Goal: Information Seeking & Learning: Learn about a topic

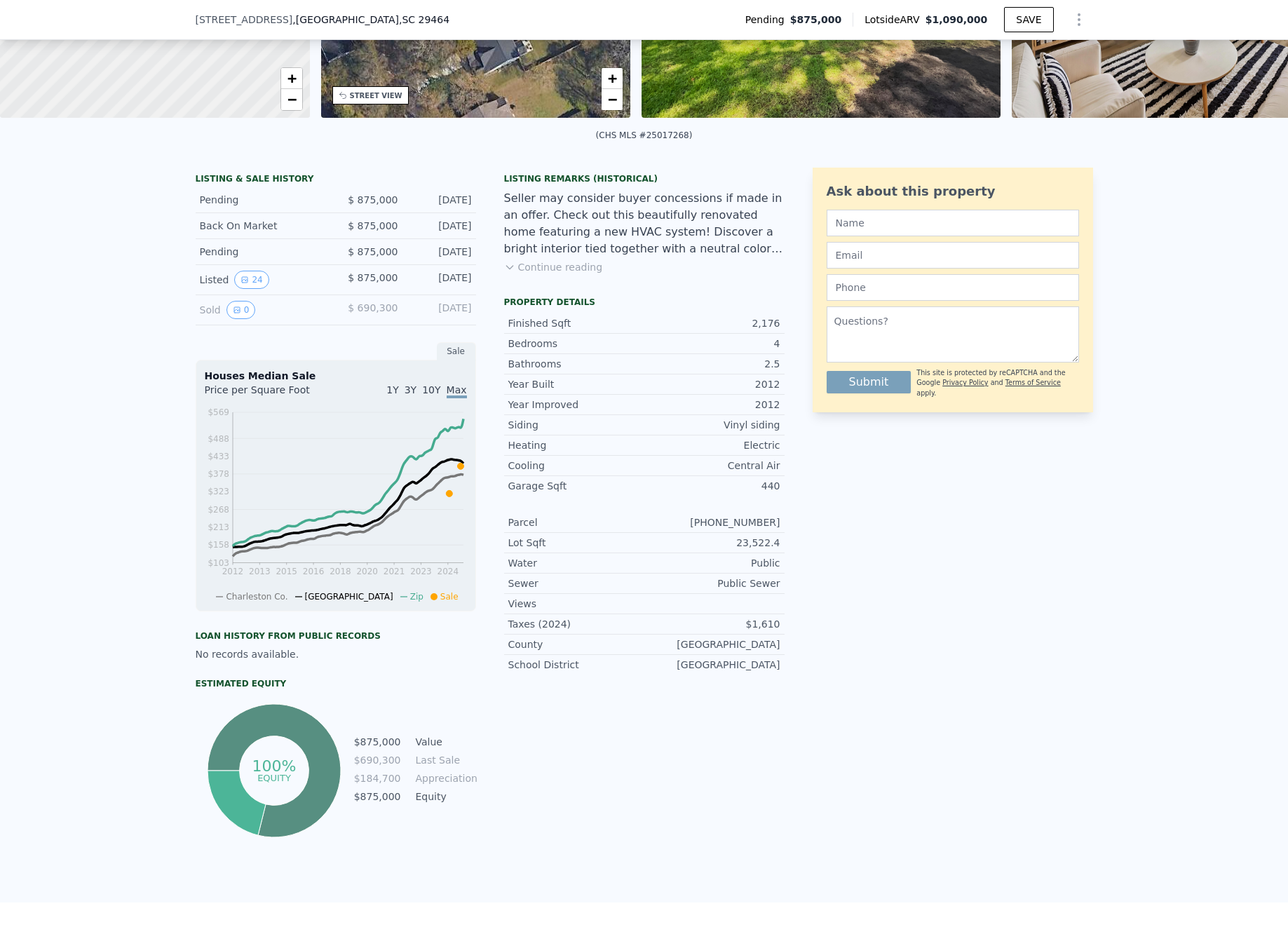
scroll to position [226, 0]
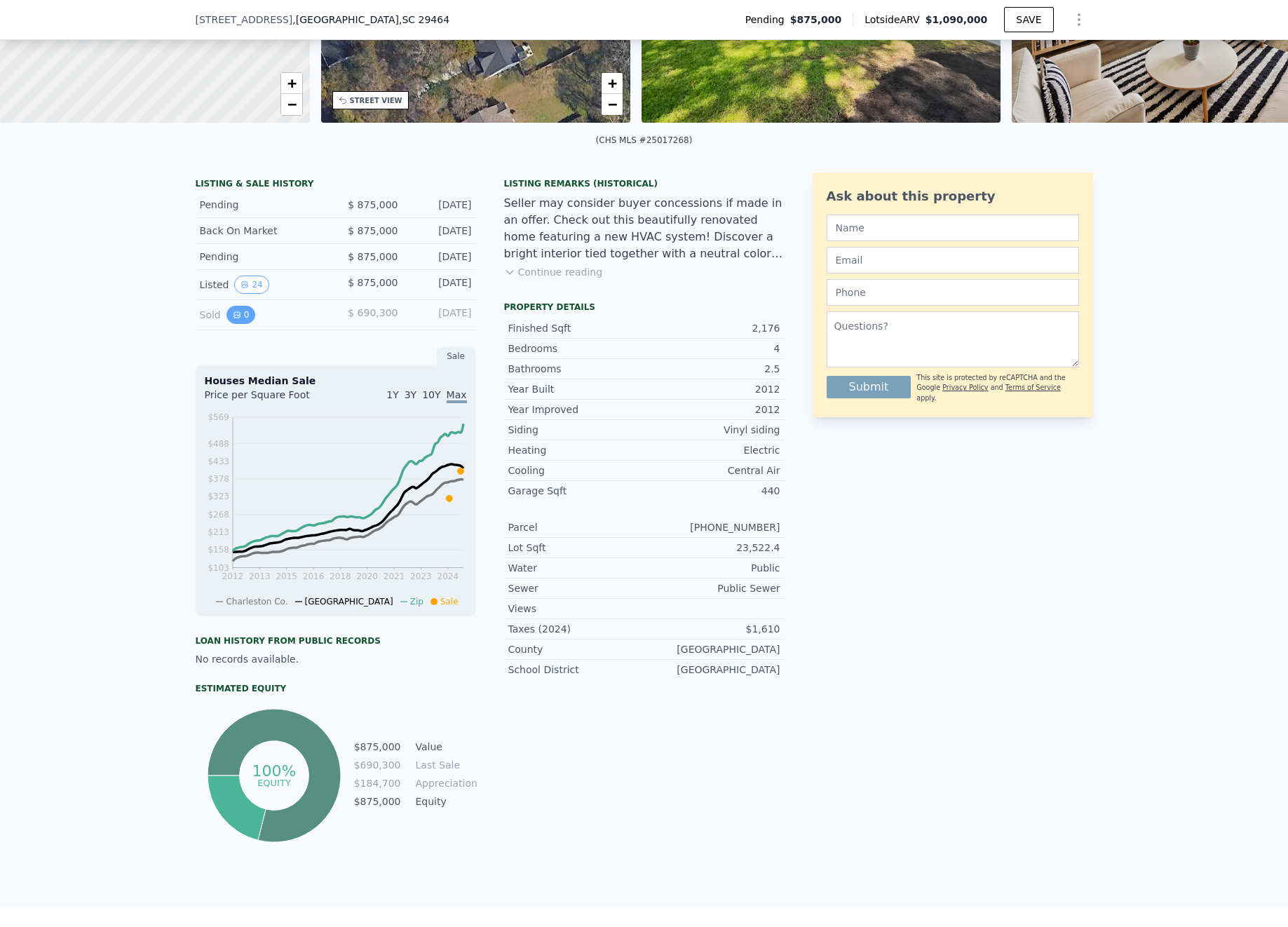
click at [237, 315] on icon "View historical data" at bounding box center [237, 314] width 8 height 8
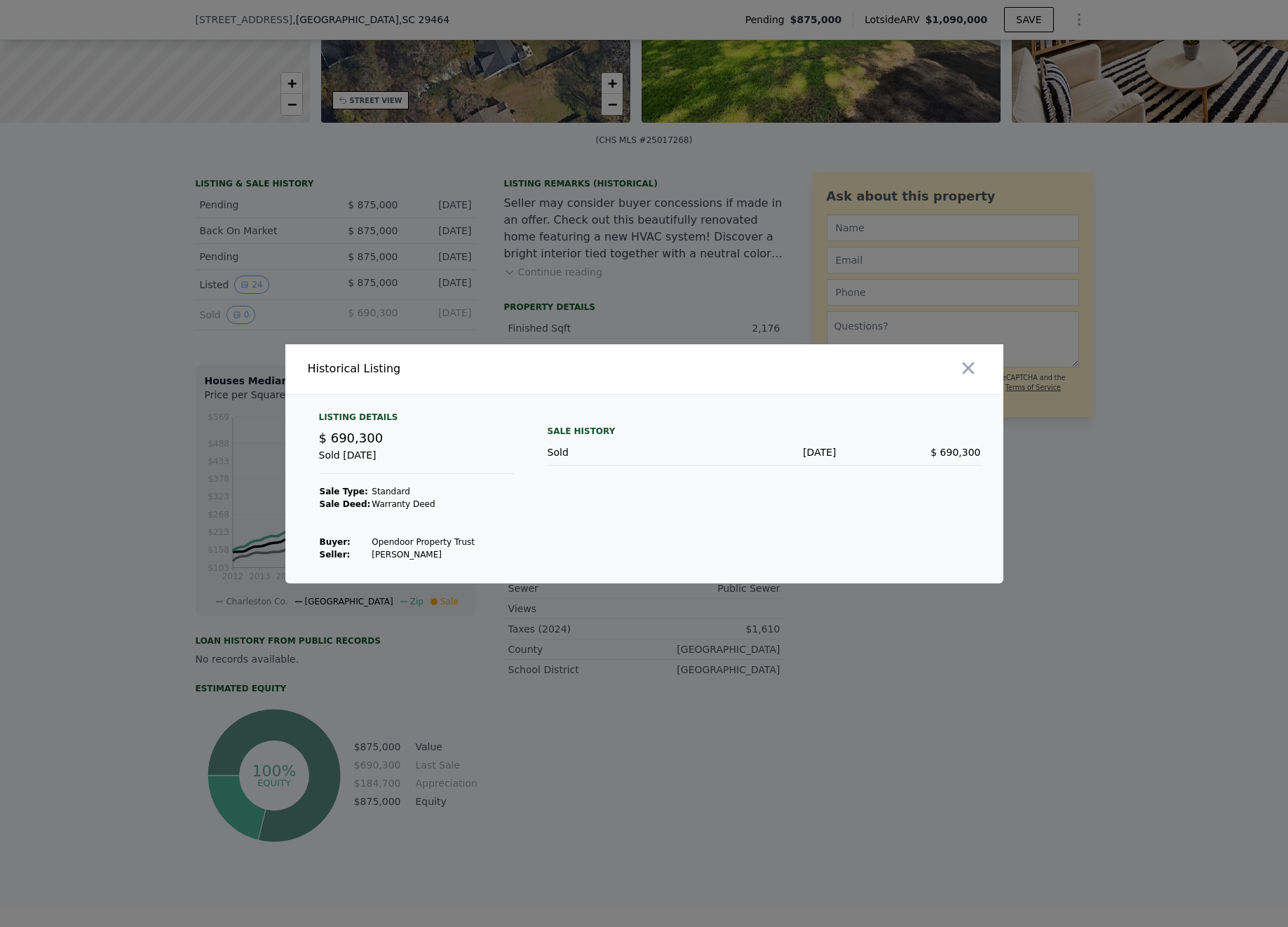
click at [121, 307] on div at bounding box center [644, 463] width 1288 height 927
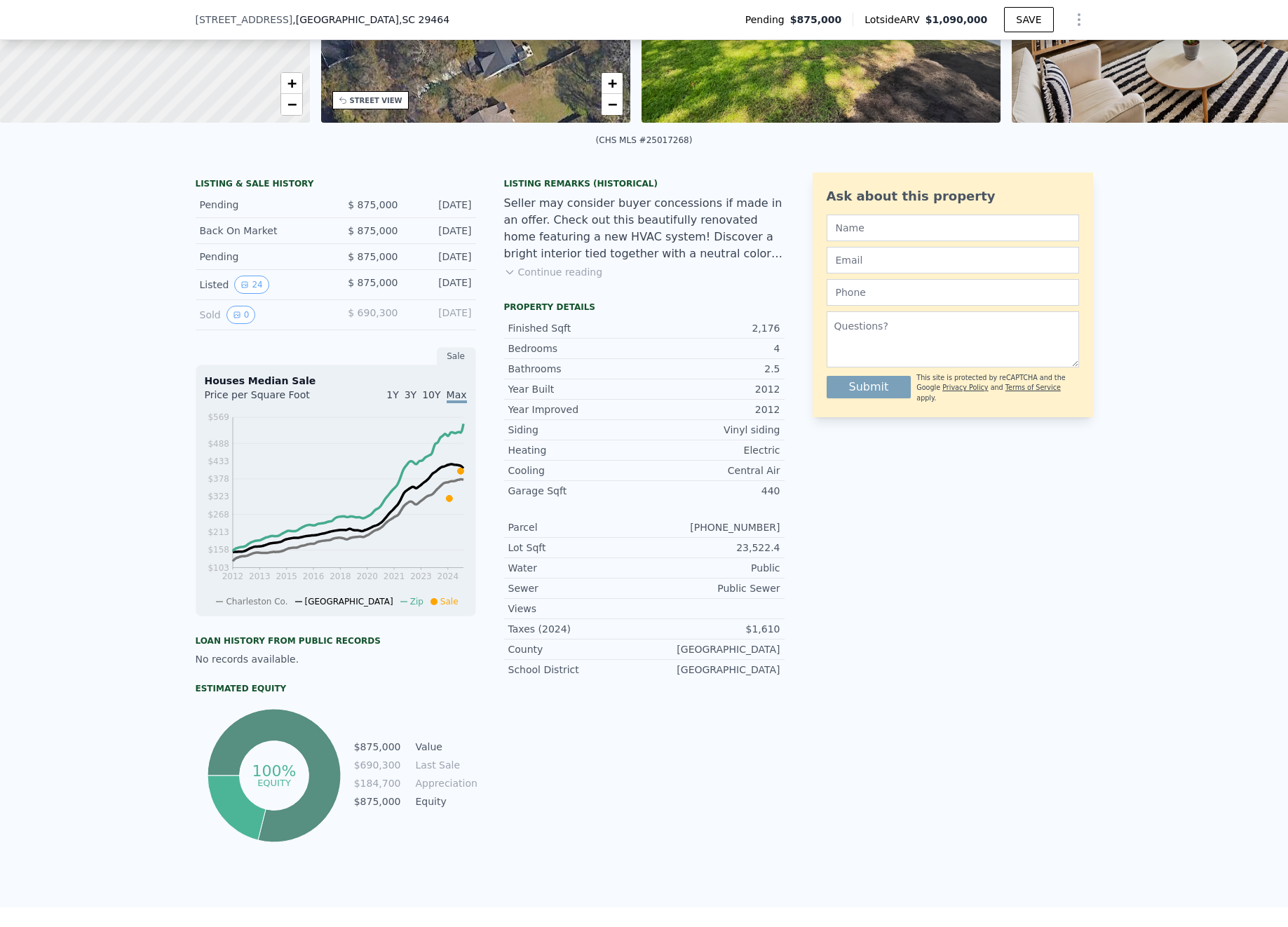
click at [580, 268] on button "Continue reading" at bounding box center [554, 271] width 99 height 14
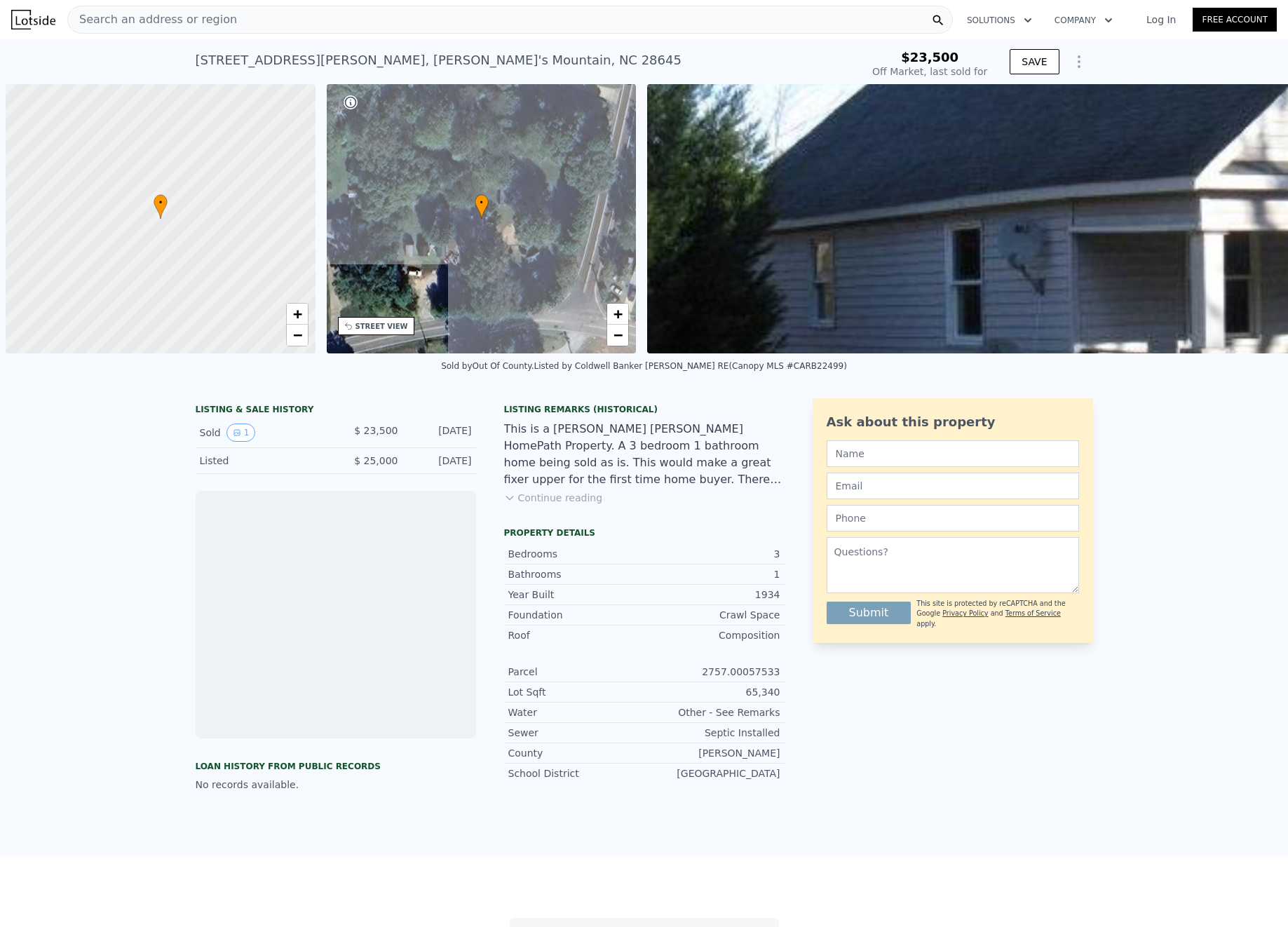
scroll to position [0, 5]
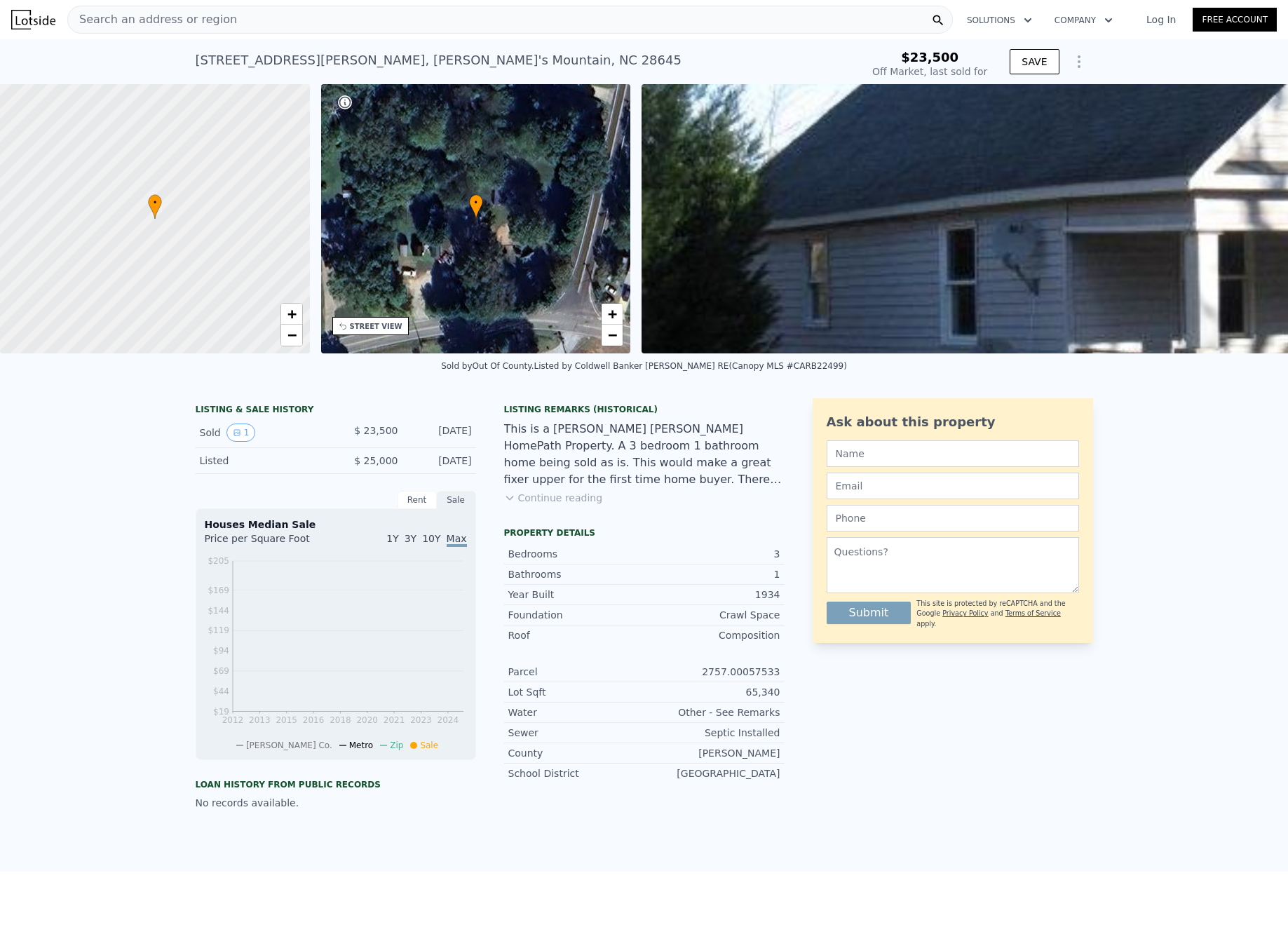
click at [540, 19] on div "Search an address or region" at bounding box center [510, 19] width 886 height 28
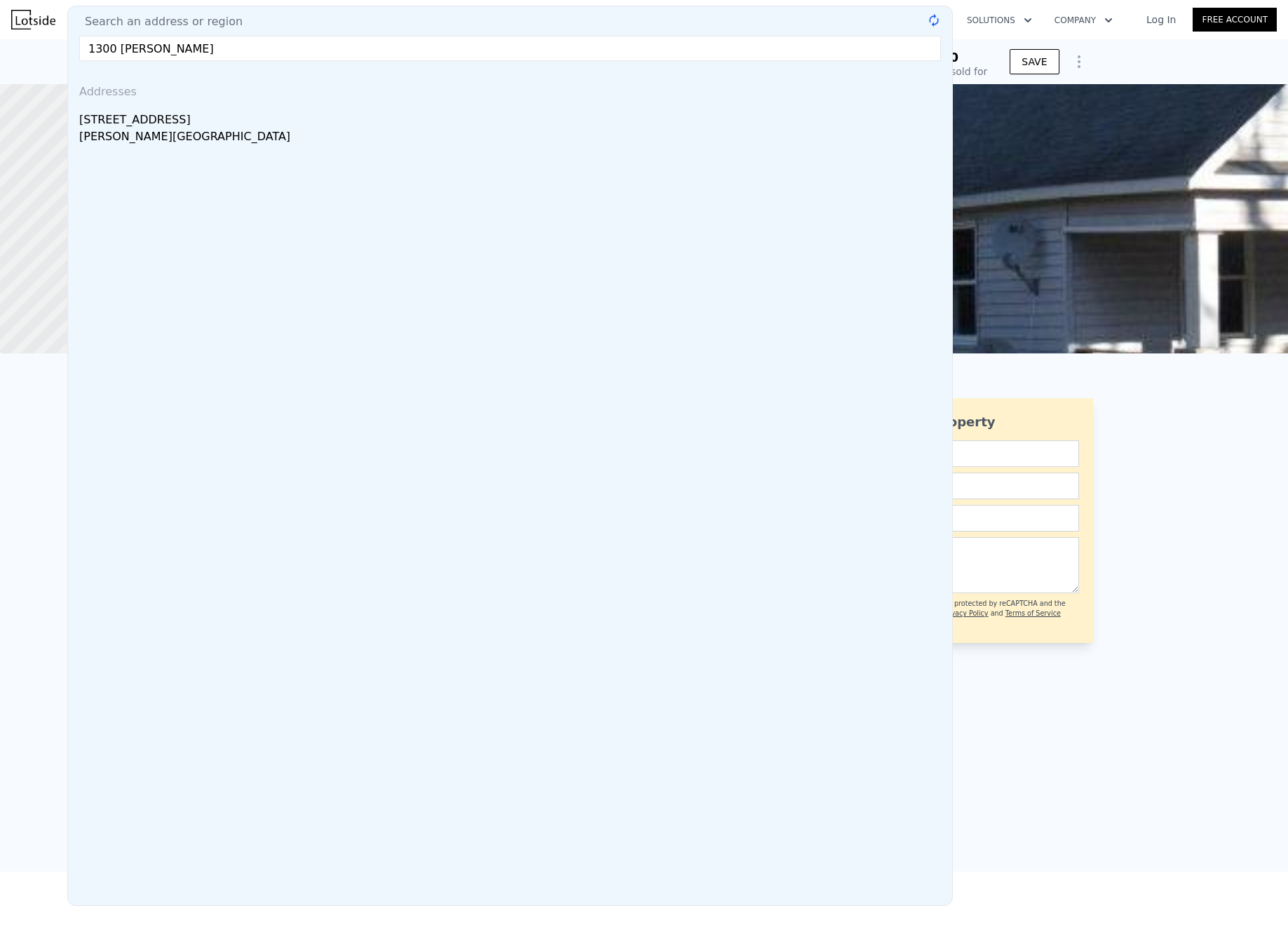
type input "1300 llewellyn road"
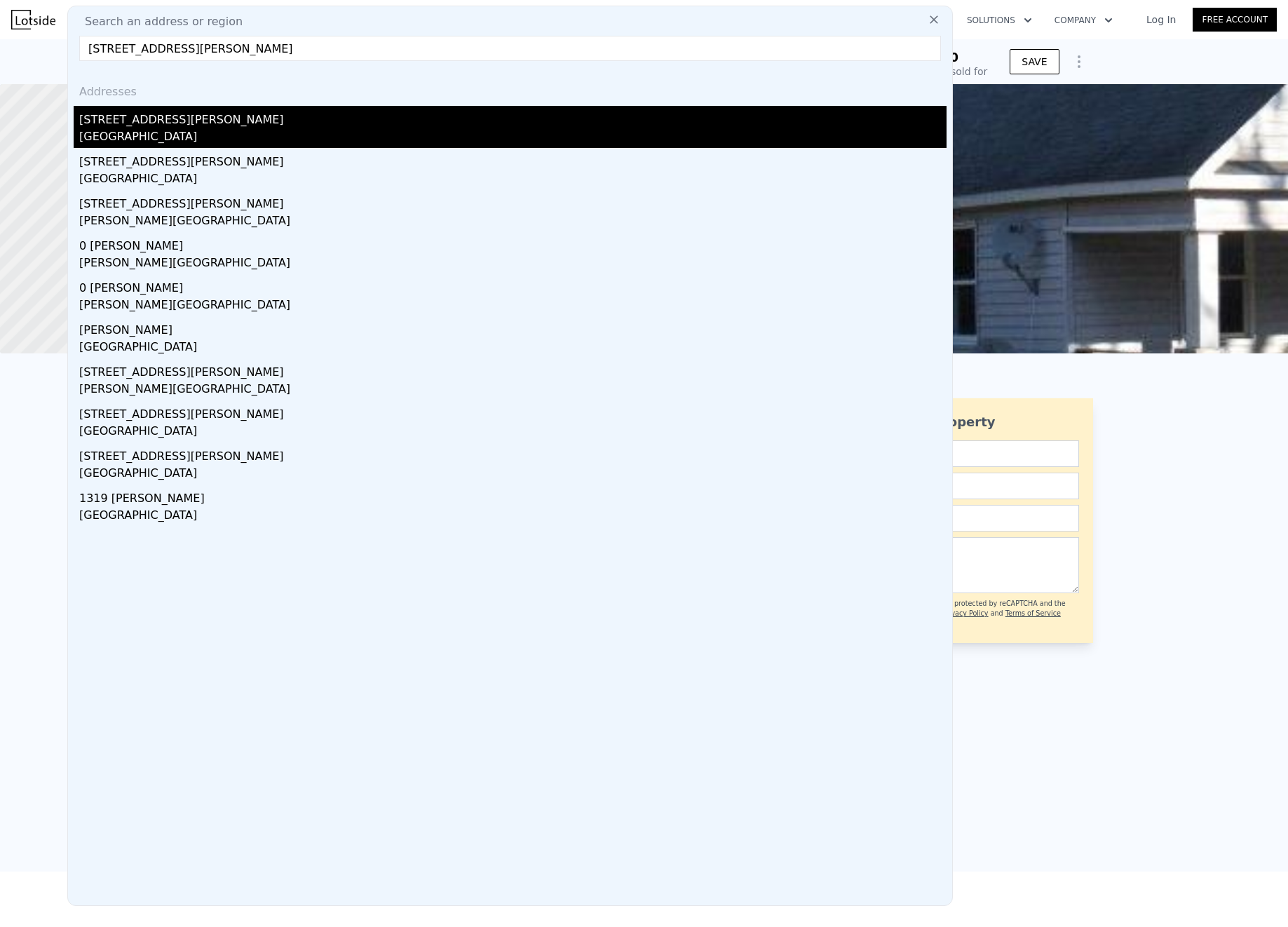
click at [123, 130] on div "Charleston County, SC 29464" at bounding box center [513, 138] width 867 height 20
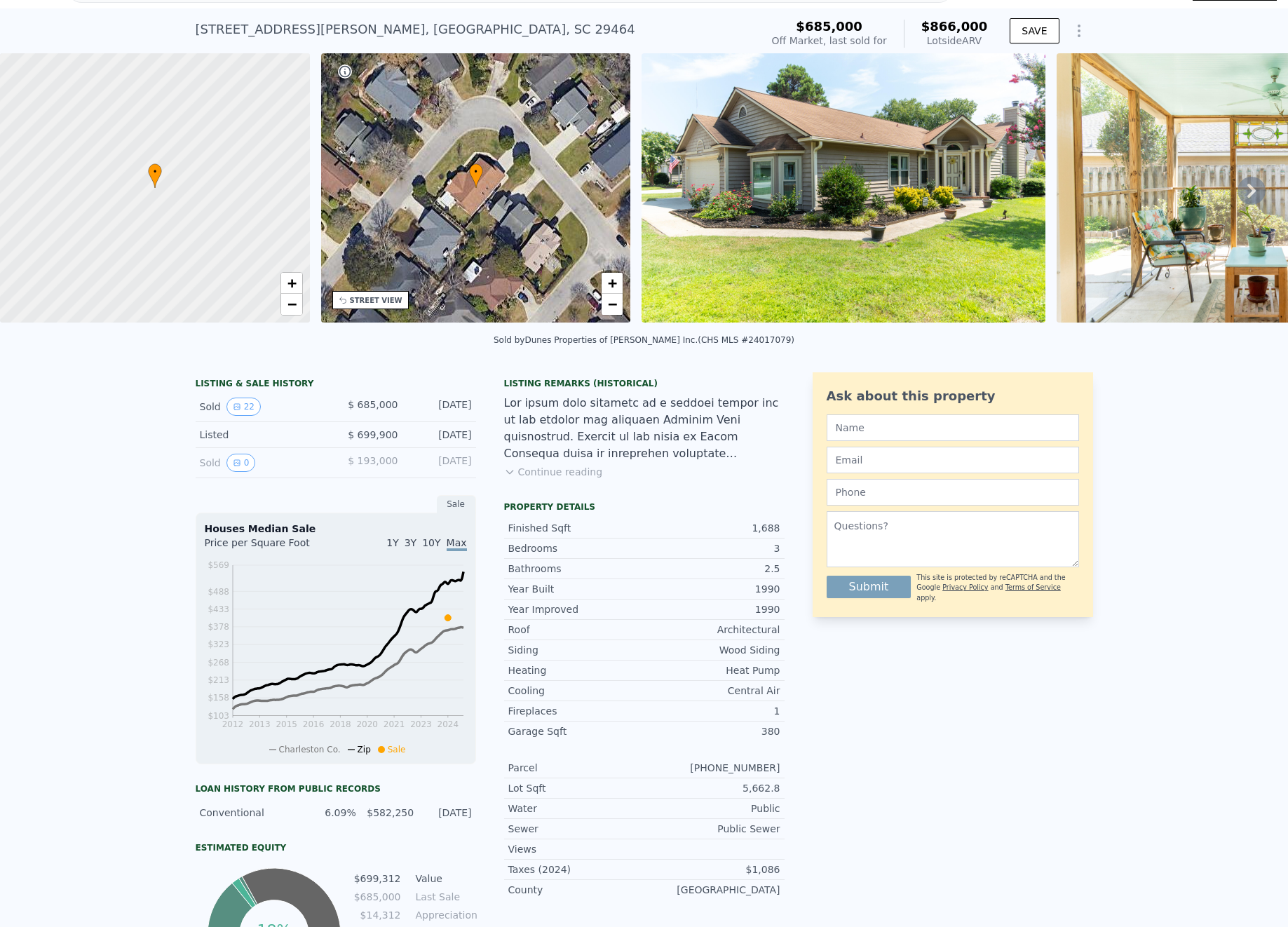
scroll to position [27, 0]
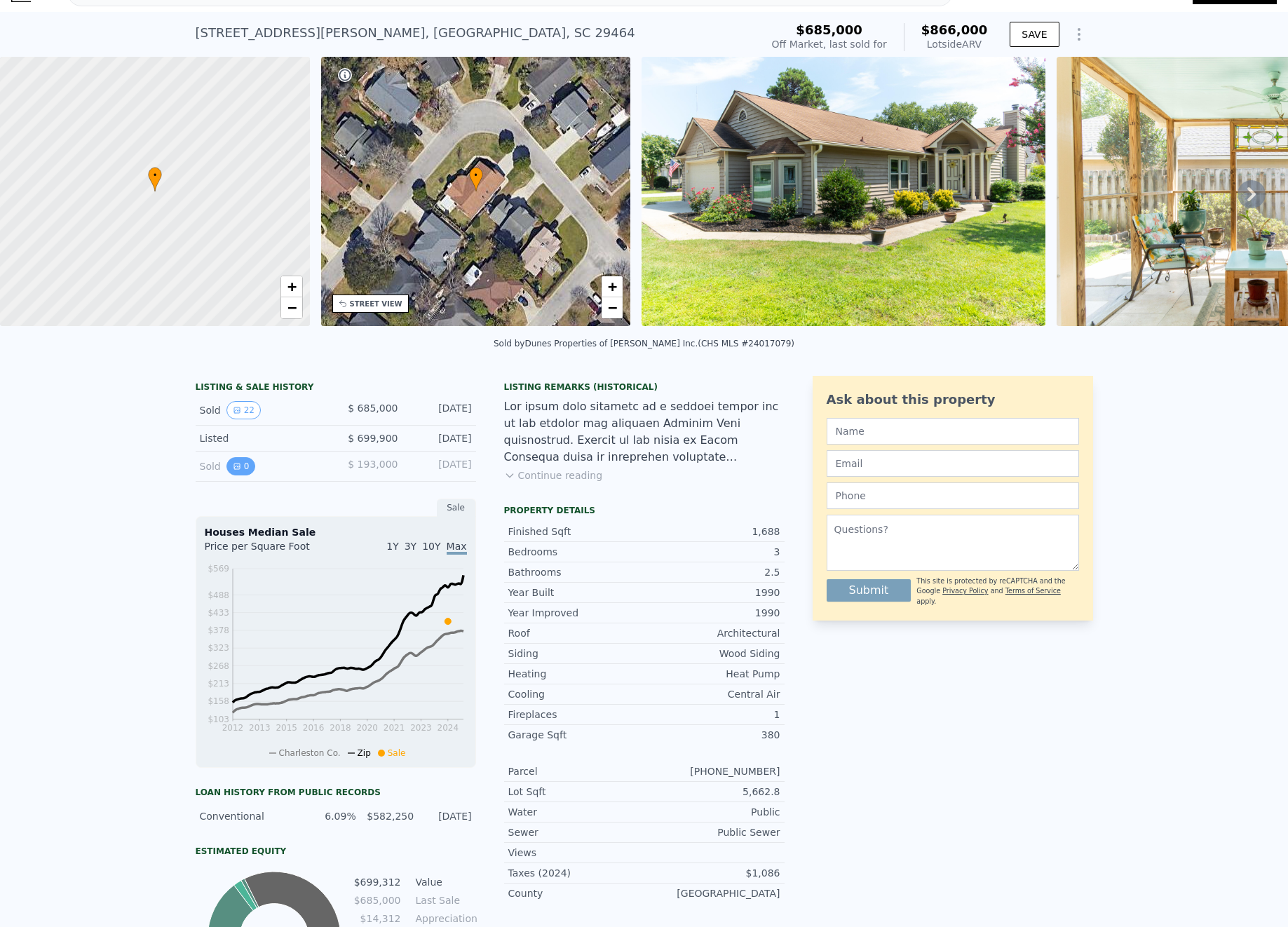
click at [242, 466] on button "0" at bounding box center [241, 466] width 30 height 18
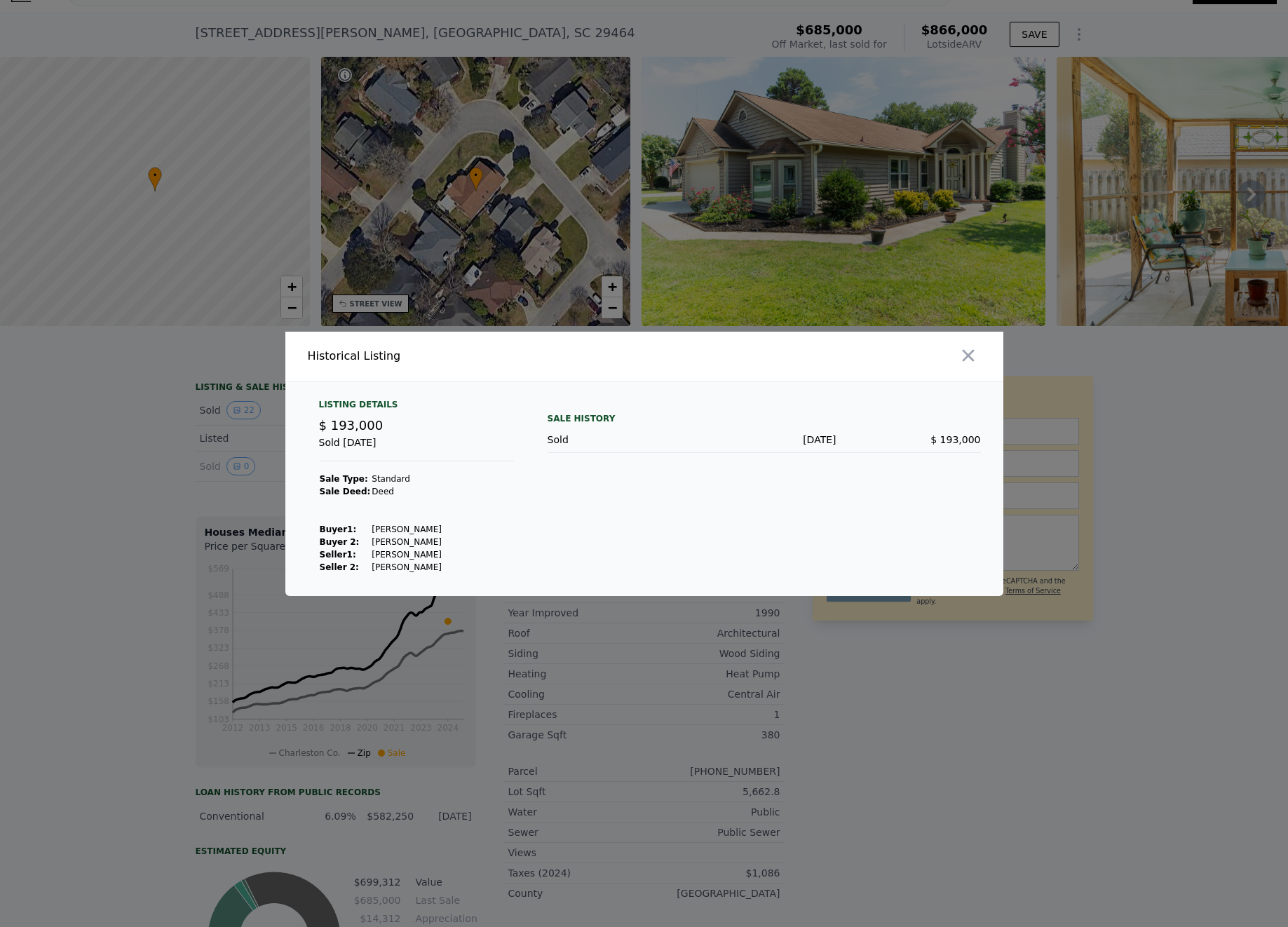
click at [120, 473] on div at bounding box center [644, 463] width 1288 height 927
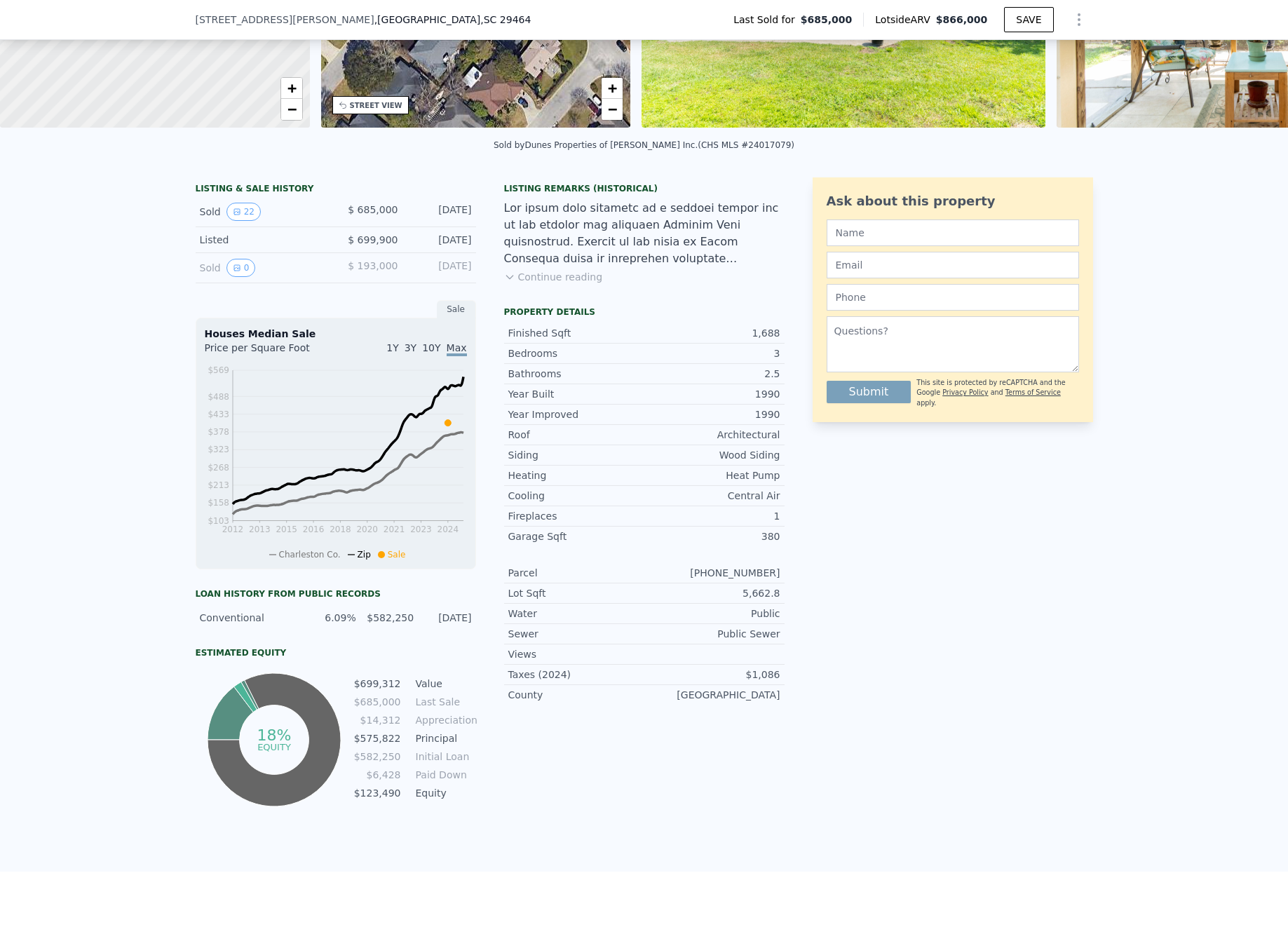
scroll to position [0, 0]
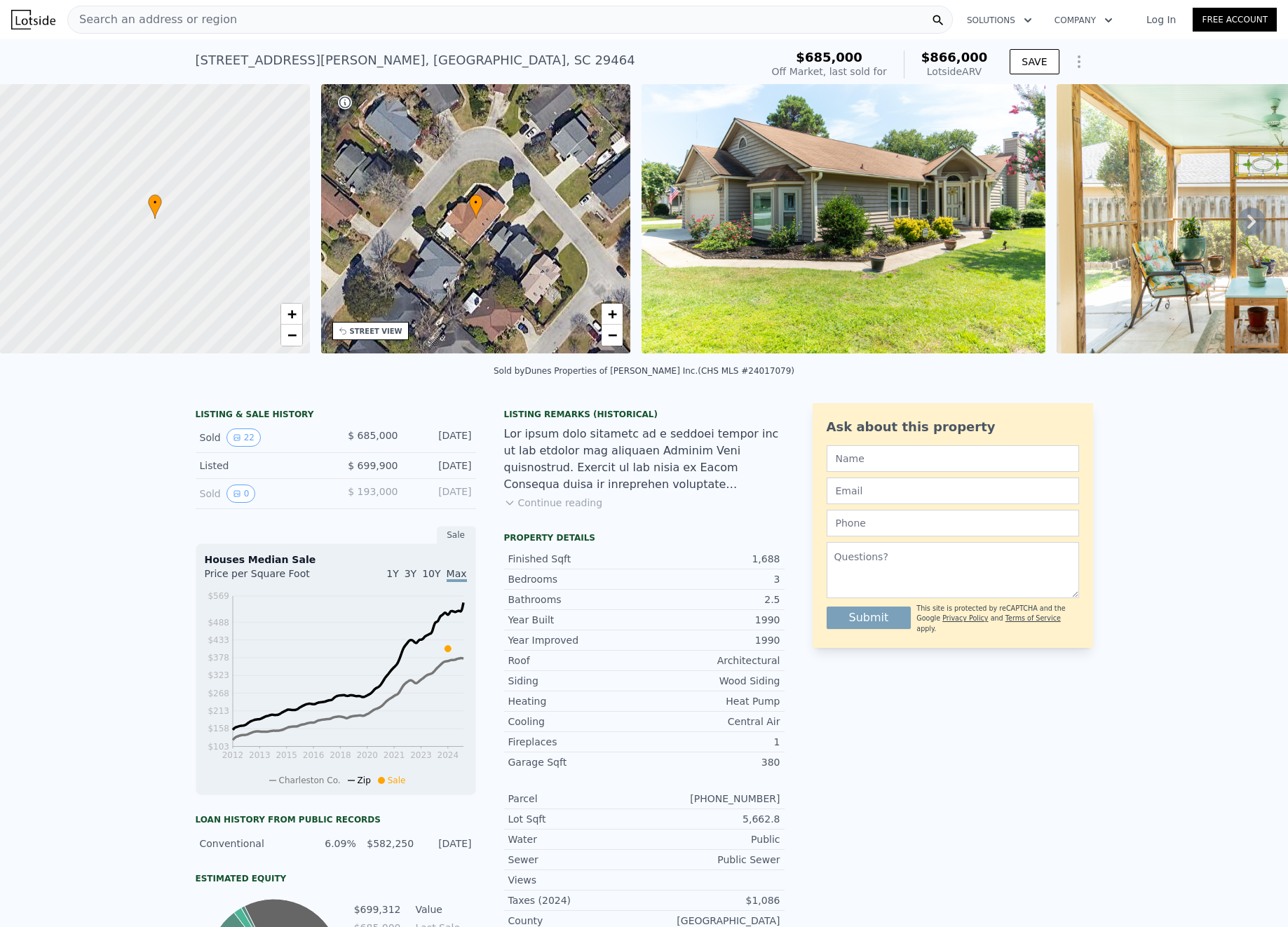
click at [180, 14] on span "Search an address or region" at bounding box center [152, 20] width 169 height 17
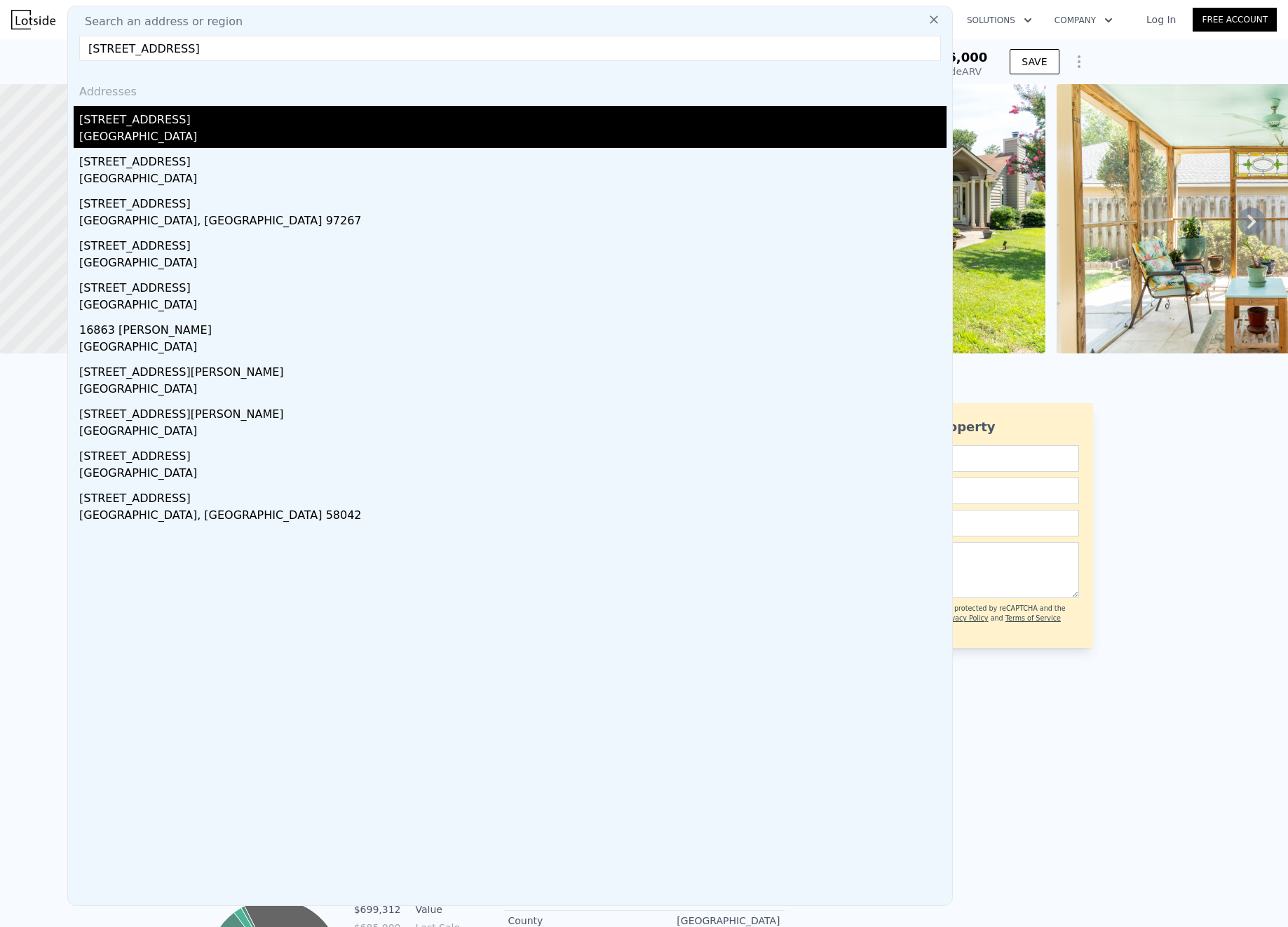
type input "16863 brooklane blvd"
click at [178, 116] on div "16863 Brooklane Blvd" at bounding box center [513, 116] width 867 height 22
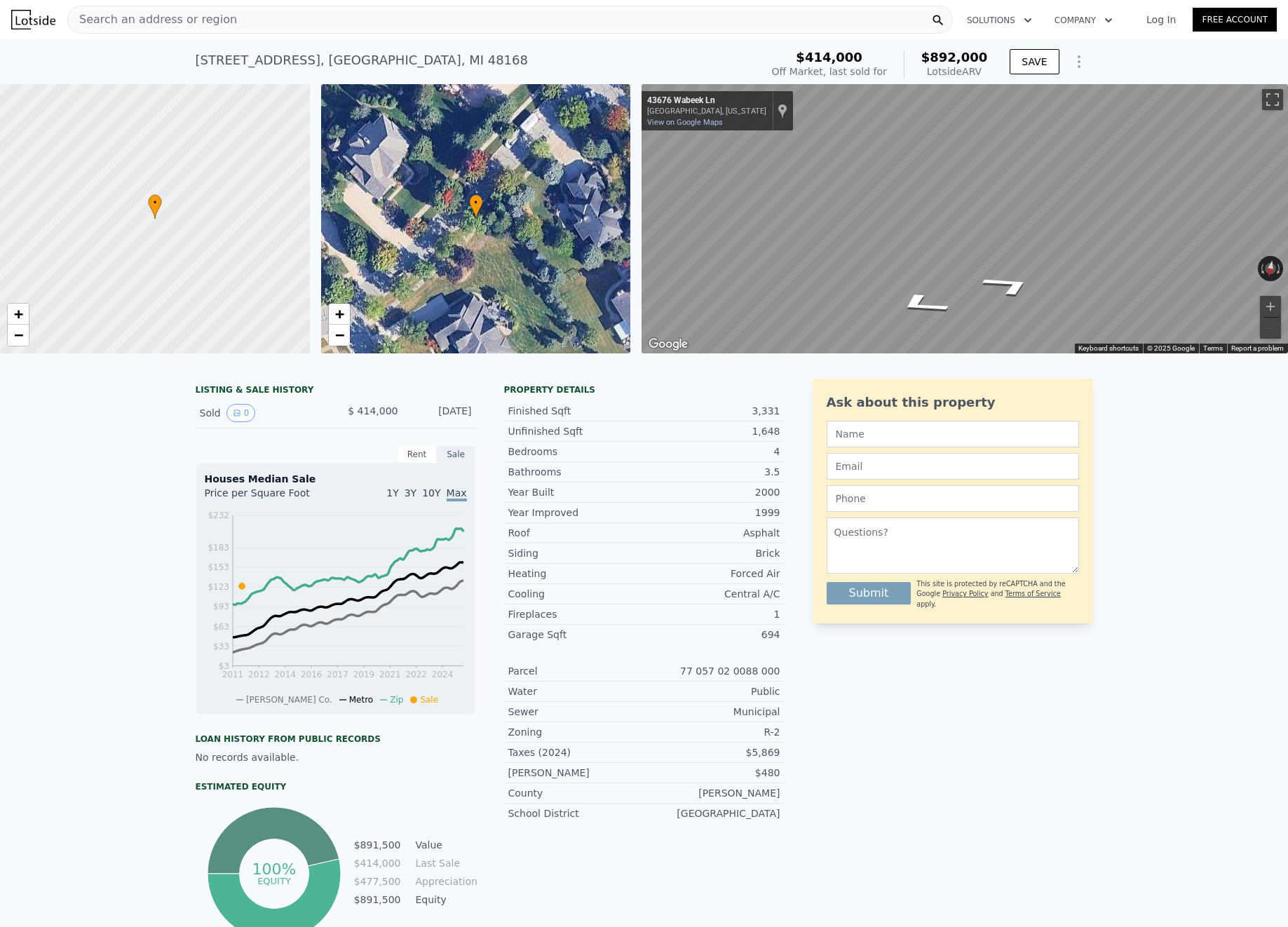
click at [243, 8] on div "Search an address or region" at bounding box center [510, 19] width 886 height 28
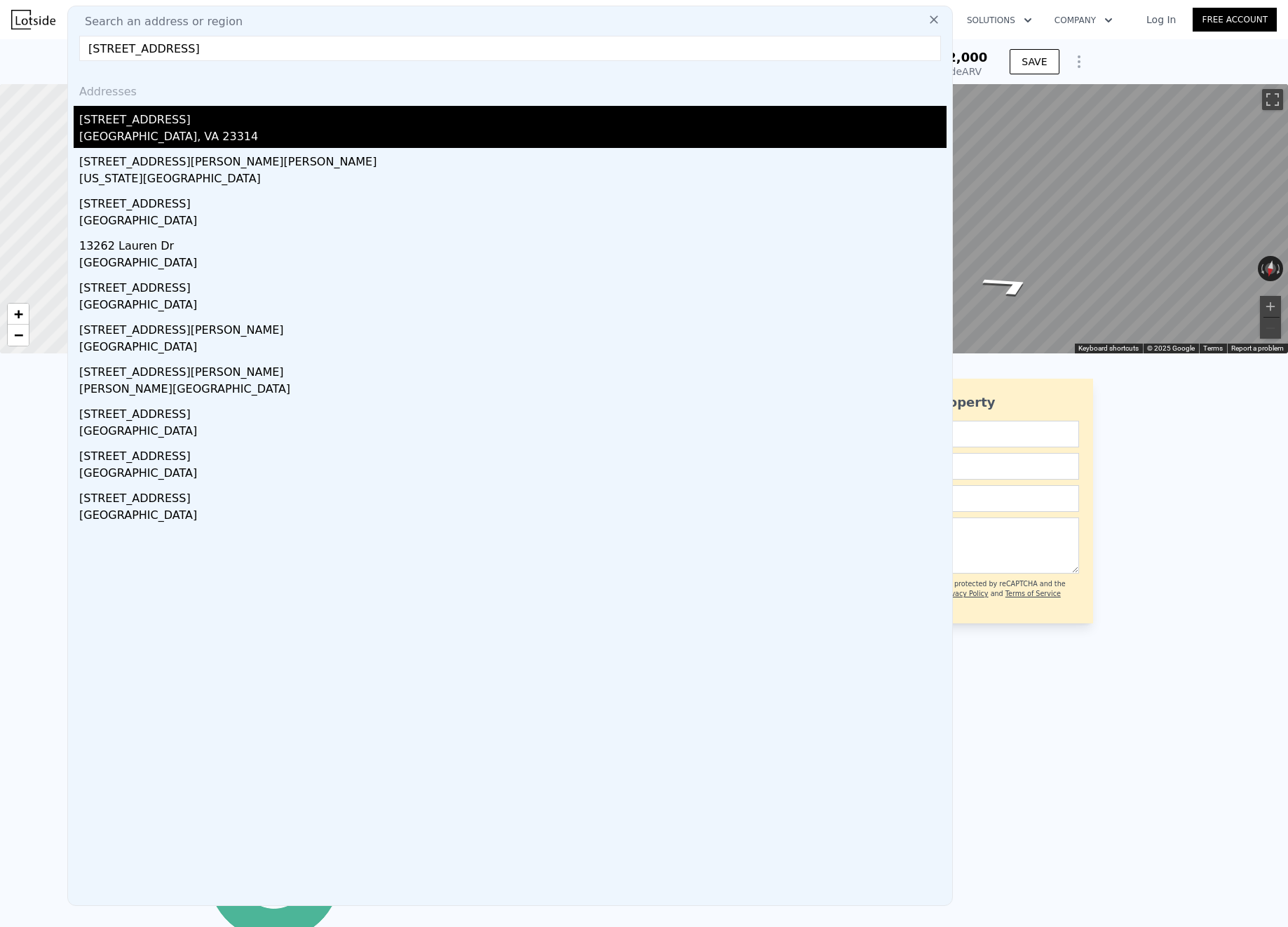
type input "13262 beacon hill"
click at [196, 119] on div "13262 Beacon Hill Way" at bounding box center [513, 116] width 867 height 22
